Goal: Information Seeking & Learning: Understand process/instructions

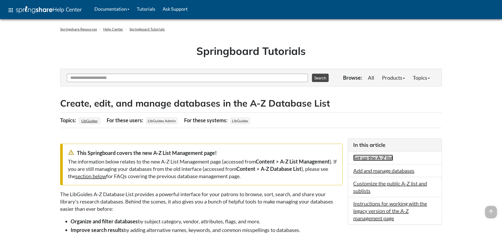
click at [388, 159] on link "Set up the A-Z list" at bounding box center [373, 158] width 40 height 6
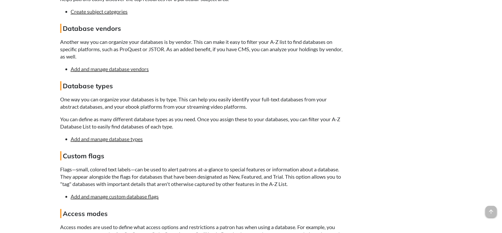
scroll to position [763, 0]
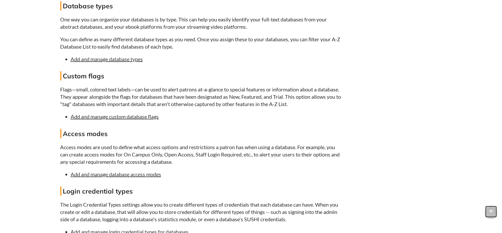
drag, startPoint x: 492, startPoint y: 211, endPoint x: 488, endPoint y: 202, distance: 10.3
click at [492, 211] on span "arrow_upward" at bounding box center [491, 212] width 12 height 12
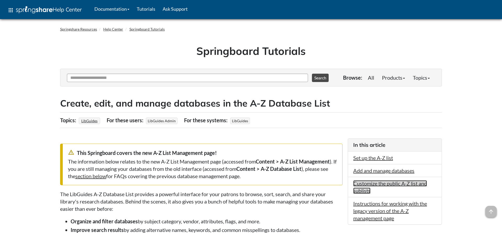
click at [384, 184] on link "Customize the public A-Z list and sublists" at bounding box center [390, 187] width 74 height 14
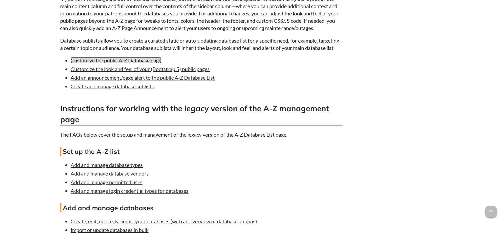
click at [145, 64] on link "Customize the public A-Z Database page" at bounding box center [116, 60] width 91 height 6
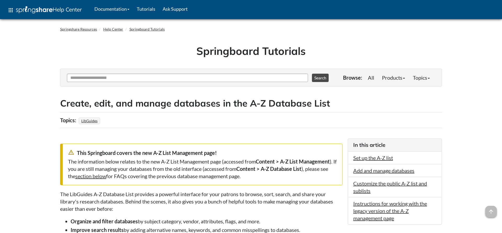
scroll to position [1457, 0]
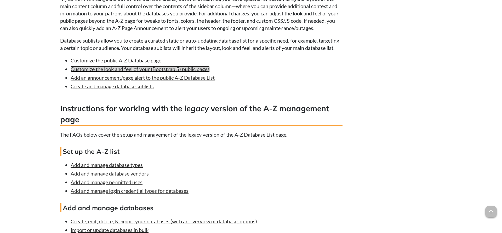
click at [116, 72] on link "Customize the look and feel of your (Bootstrap 5) public pages" at bounding box center [140, 69] width 139 height 6
